Goal: Find specific page/section: Find specific page/section

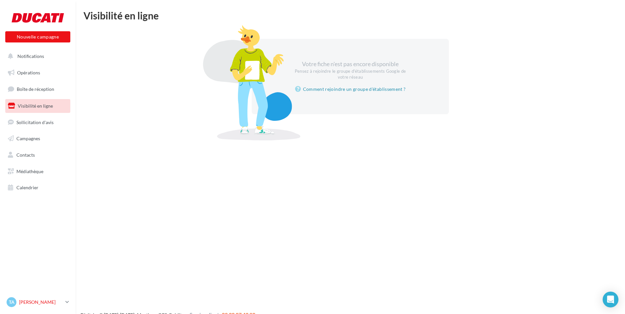
click at [68, 302] on icon at bounding box center [67, 302] width 4 height 6
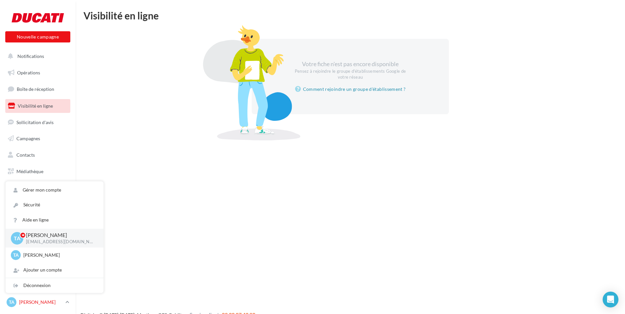
click at [66, 303] on icon at bounding box center [67, 302] width 4 height 6
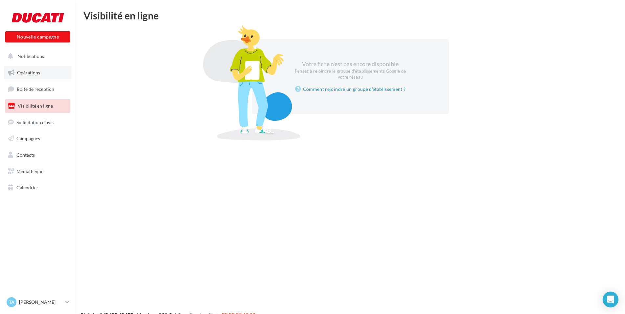
click at [43, 68] on link "Opérations" at bounding box center [38, 73] width 68 height 14
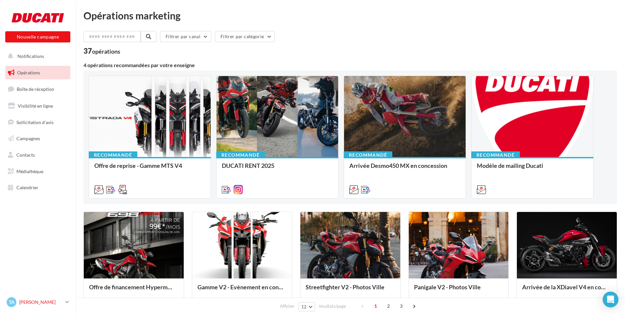
click at [64, 299] on link "TA [PERSON_NAME] [EMAIL_ADDRESS][DOMAIN_NAME]" at bounding box center [37, 301] width 65 height 12
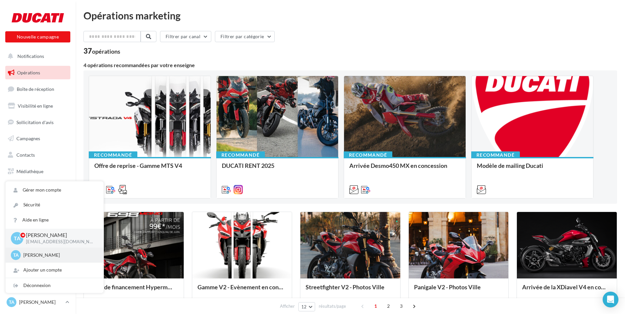
click at [36, 255] on p "[PERSON_NAME]" at bounding box center [59, 254] width 72 height 7
